Goal: Navigation & Orientation: Understand site structure

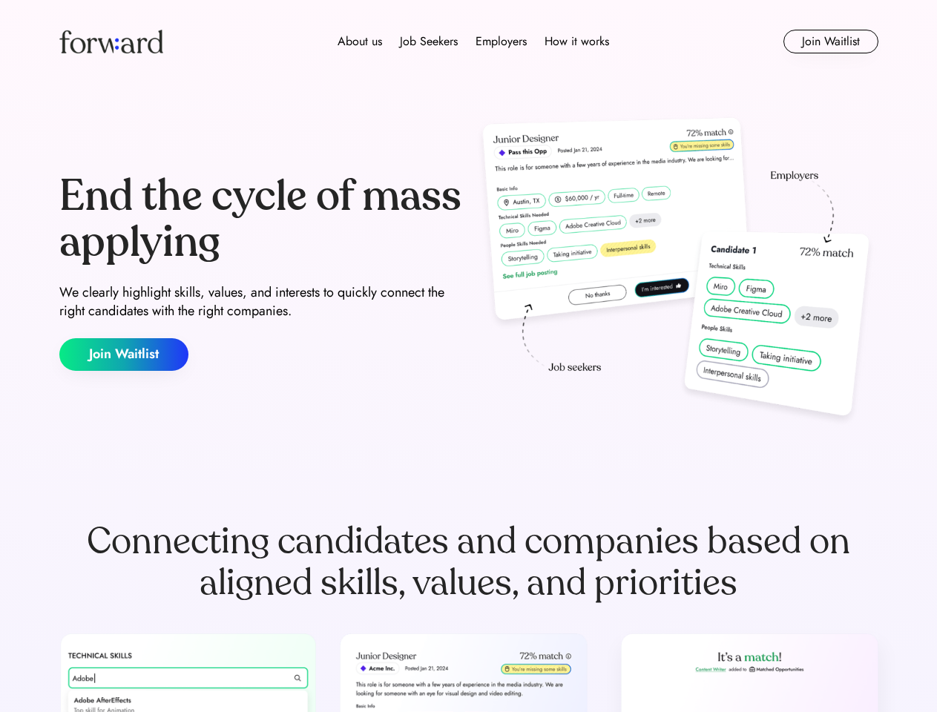
click at [468, 356] on div "End the cycle of mass applying We clearly highlight skills, values, and interes…" at bounding box center [468, 272] width 819 height 319
click at [469, 42] on div "About us Job Seekers Employers How it works" at bounding box center [473, 42] width 585 height 18
click at [111, 42] on img at bounding box center [111, 42] width 104 height 24
click at [473, 42] on div "About us Job Seekers Employers How it works" at bounding box center [473, 42] width 585 height 18
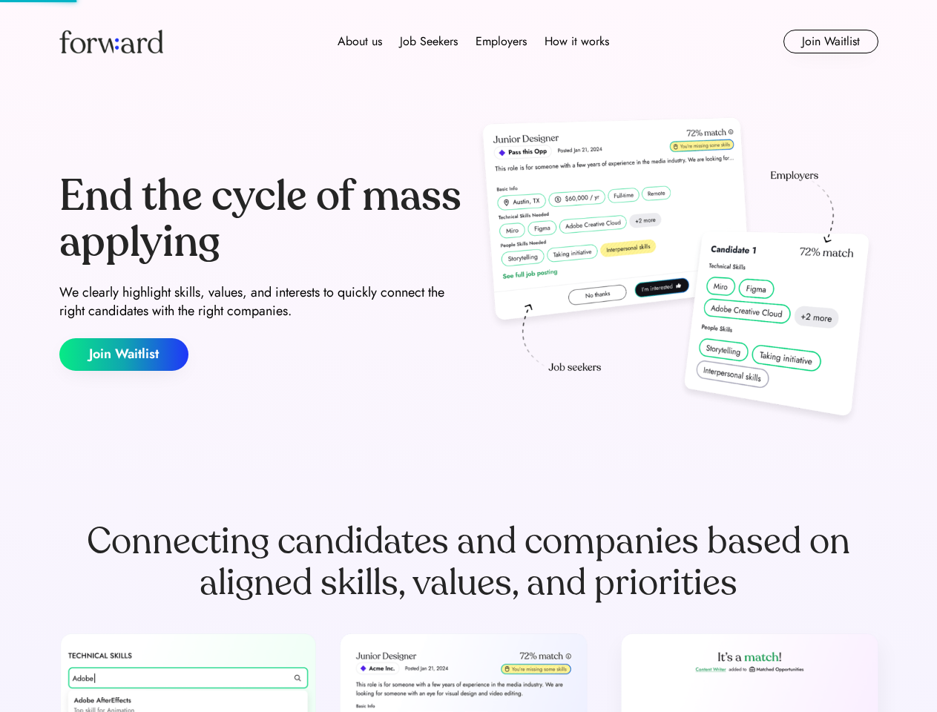
click at [360, 42] on div "About us" at bounding box center [360, 42] width 45 height 18
click at [429, 42] on div "Job Seekers" at bounding box center [429, 42] width 58 height 18
click at [501, 42] on div "Employers" at bounding box center [501, 42] width 51 height 18
click at [576, 42] on div "How it works" at bounding box center [577, 42] width 65 height 18
click at [830, 42] on button "Join Waitlist" at bounding box center [831, 42] width 95 height 24
